Goal: Check status: Check status

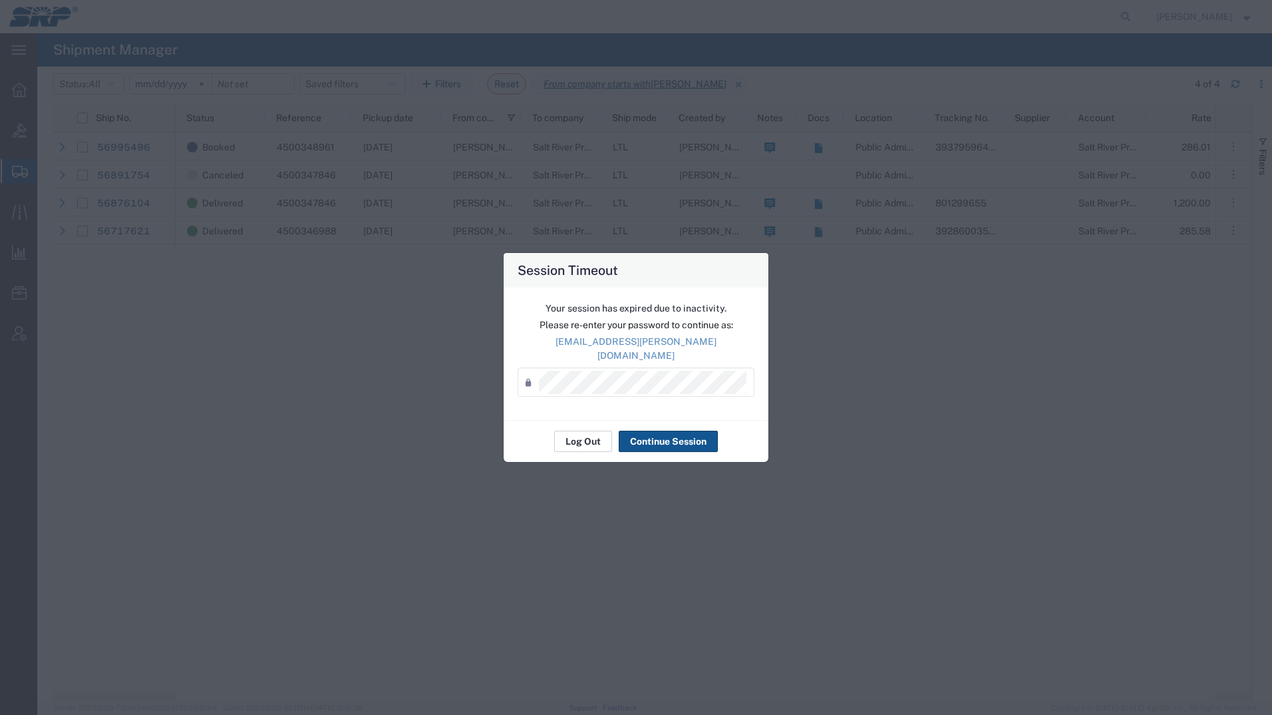
click at [584, 432] on button "Log Out" at bounding box center [583, 440] width 58 height 21
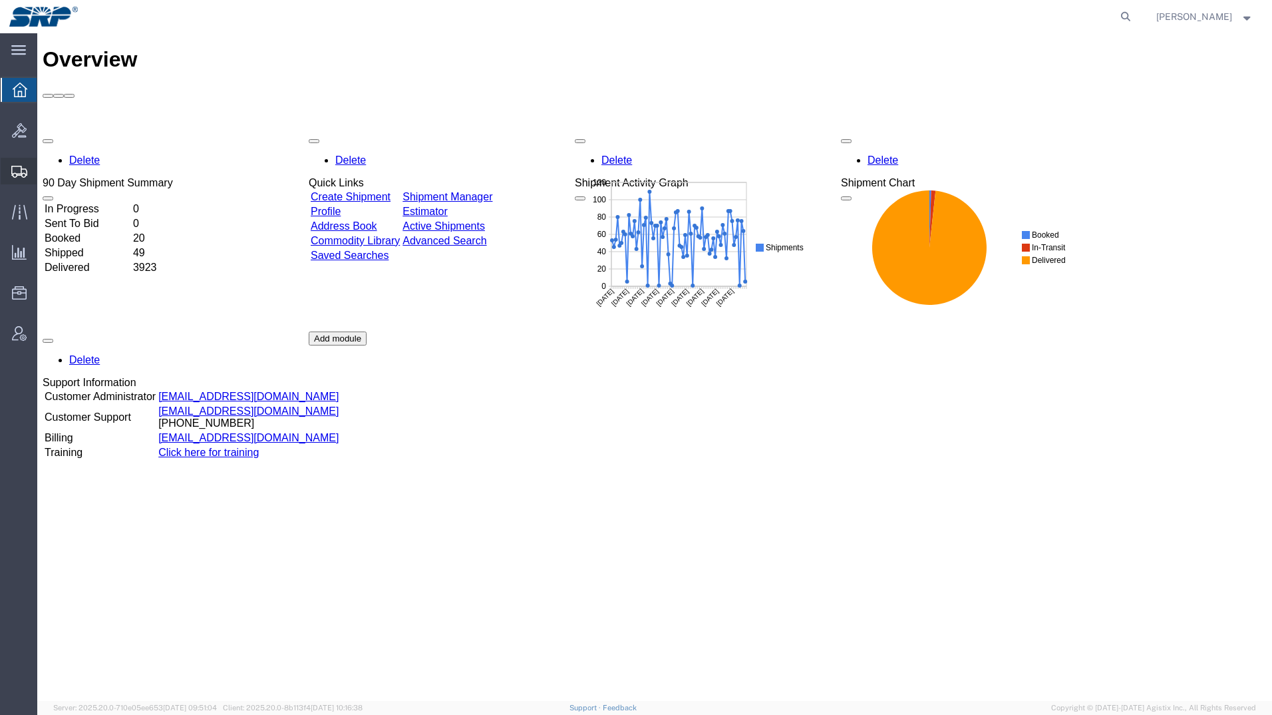
click at [20, 179] on div at bounding box center [19, 171] width 37 height 27
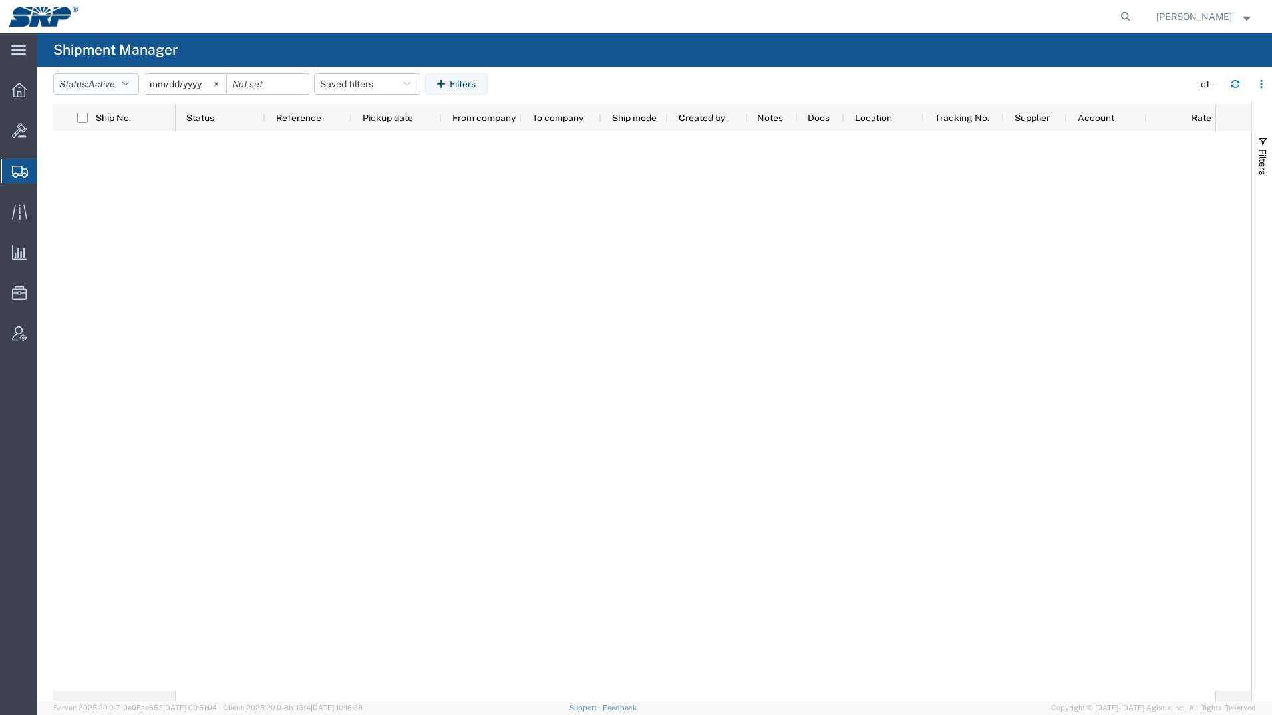
click at [109, 80] on span "Active" at bounding box center [101, 84] width 27 height 11
click at [81, 152] on span "All" at bounding box center [131, 154] width 155 height 21
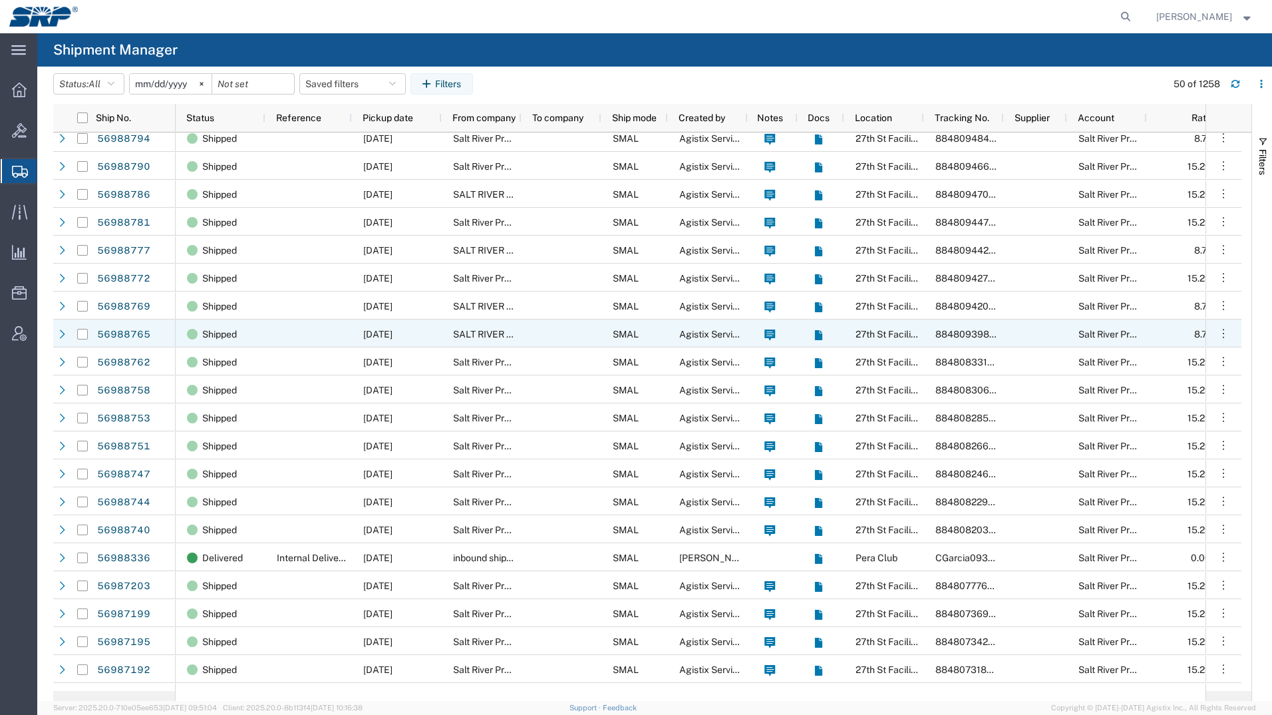
scroll to position [599, 0]
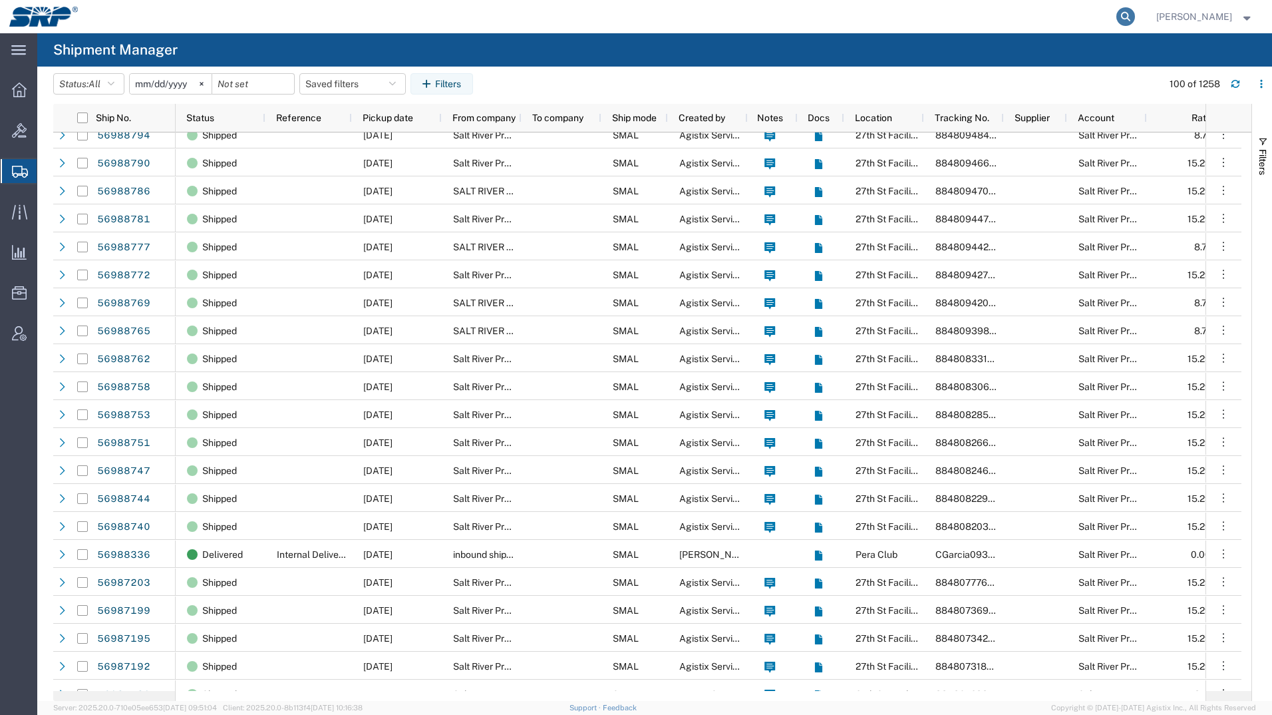
click at [1135, 18] on icon at bounding box center [1125, 16] width 19 height 19
click at [989, 14] on input "search" at bounding box center [914, 17] width 405 height 32
paste input "801299713"
type input "801299713"
